Goal: Information Seeking & Learning: Learn about a topic

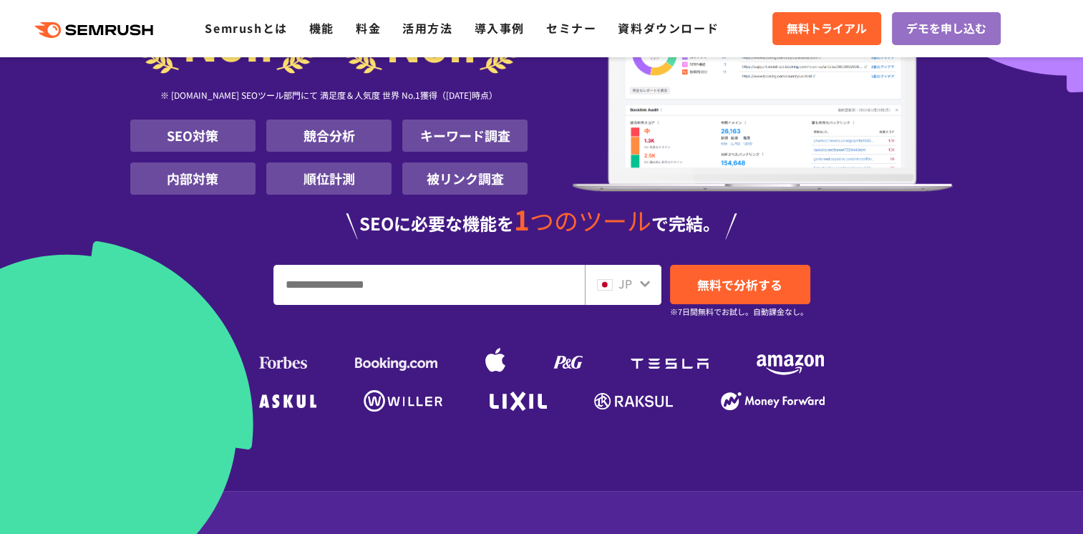
scroll to position [191, 0]
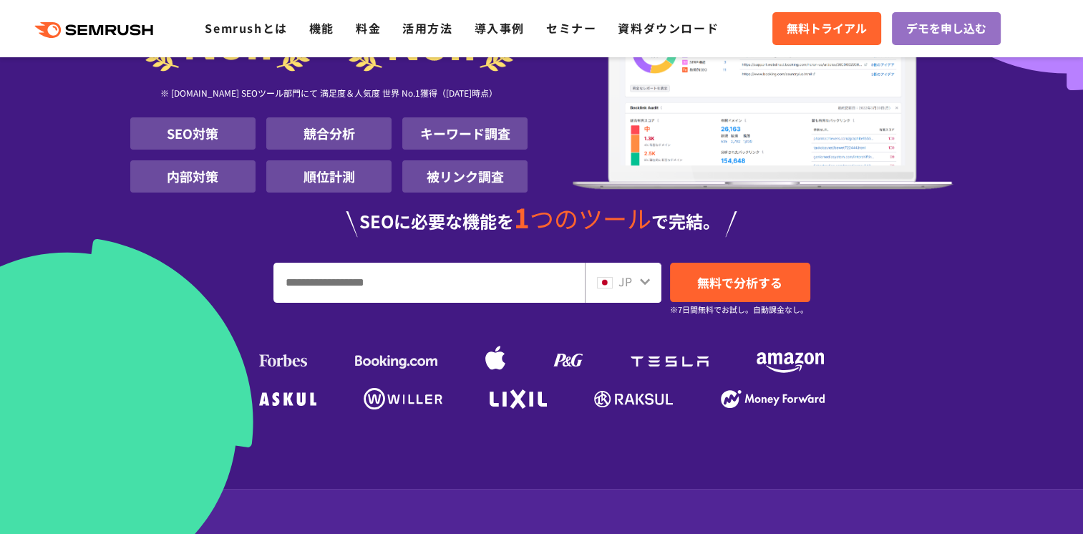
click at [337, 280] on input "URL、キーワードを入力してください" at bounding box center [429, 282] width 310 height 39
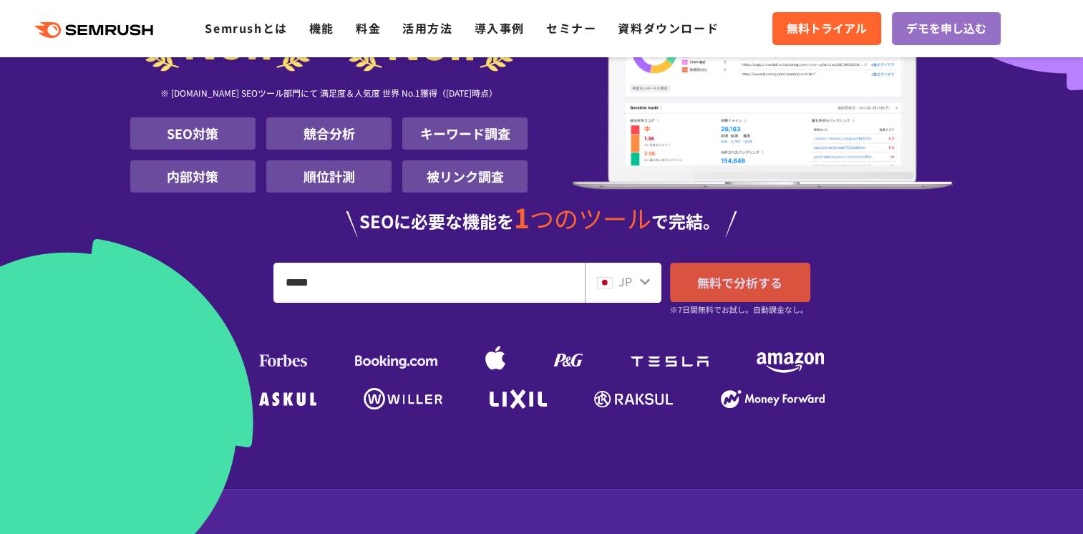
type input "*****"
click at [702, 285] on span "無料で分析する" at bounding box center [739, 283] width 85 height 18
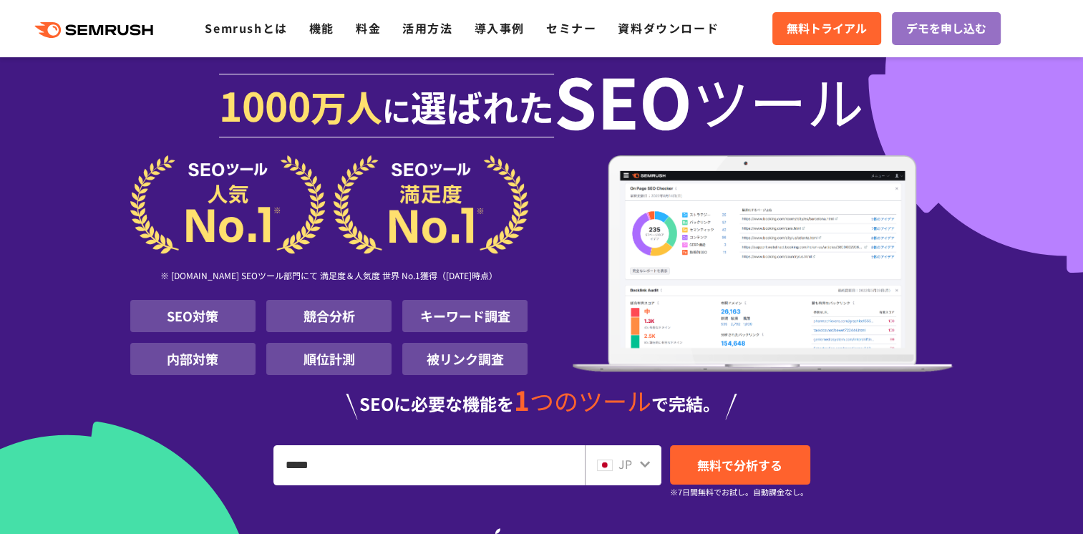
scroll to position [2, 0]
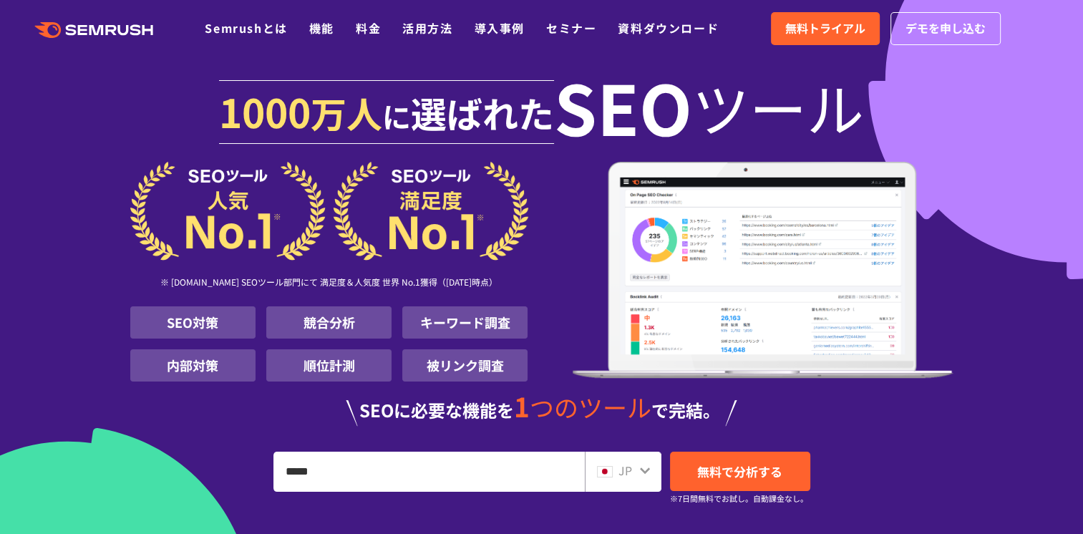
click at [140, 29] on icon ".cls {fill: #FF642D;}" at bounding box center [95, 30] width 162 height 16
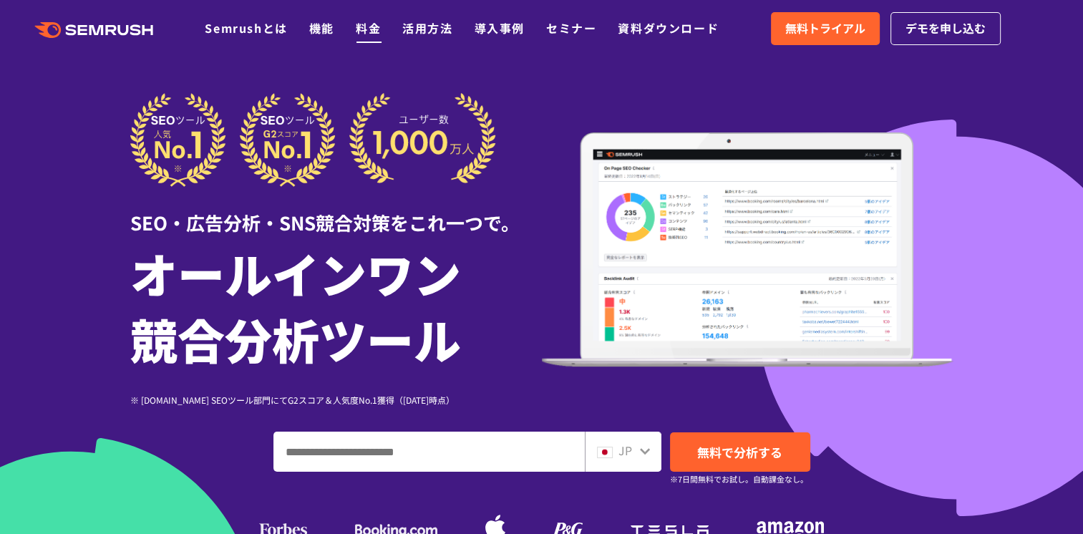
click at [372, 33] on link "料金" at bounding box center [368, 27] width 25 height 17
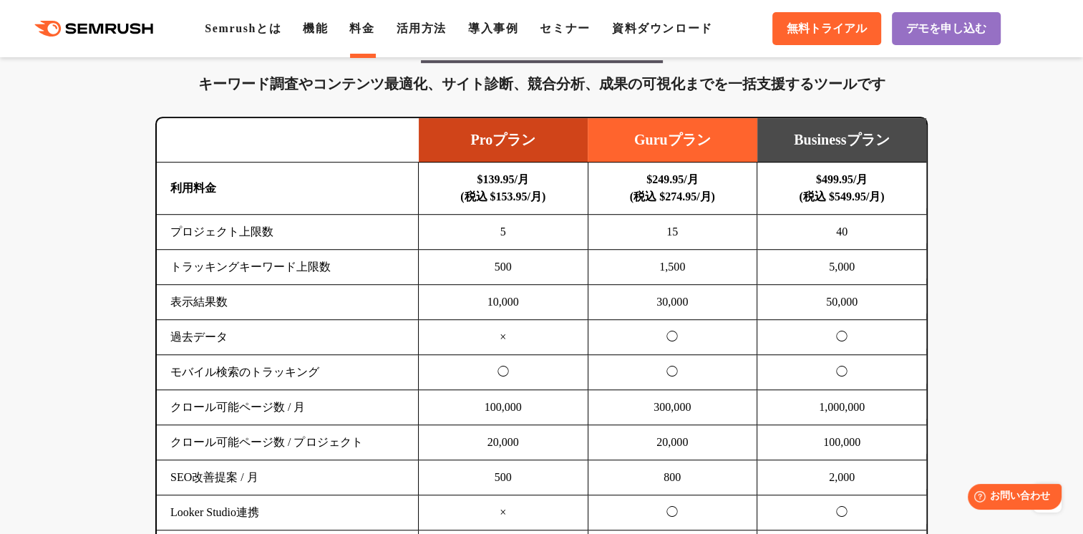
scroll to position [885, 0]
